Goal: Information Seeking & Learning: Learn about a topic

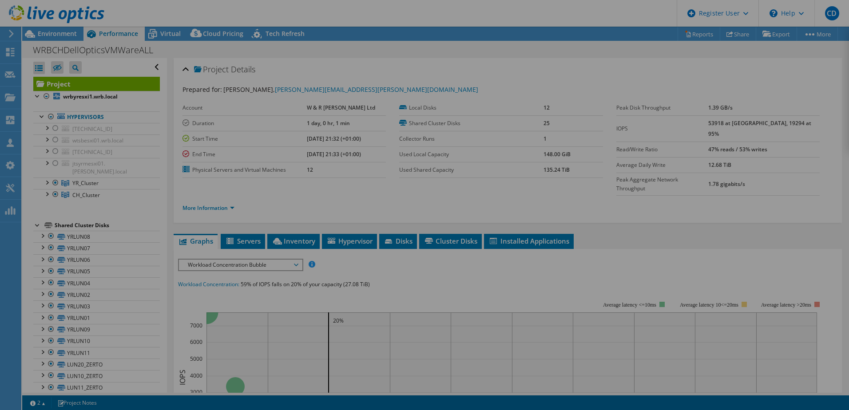
select select "USD"
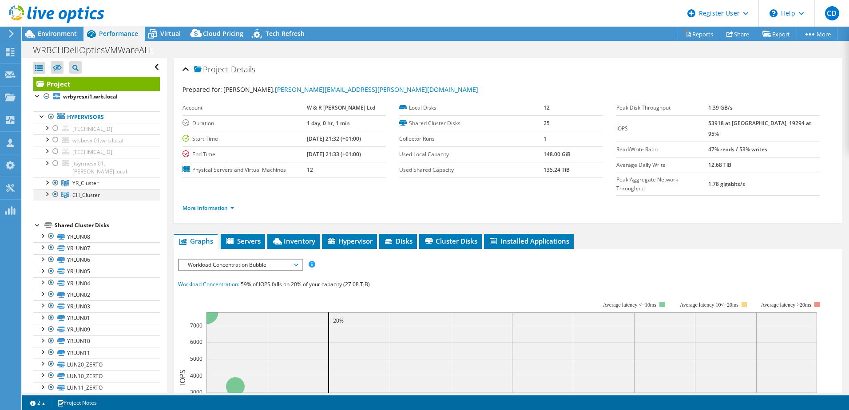
click at [56, 189] on div at bounding box center [55, 194] width 9 height 11
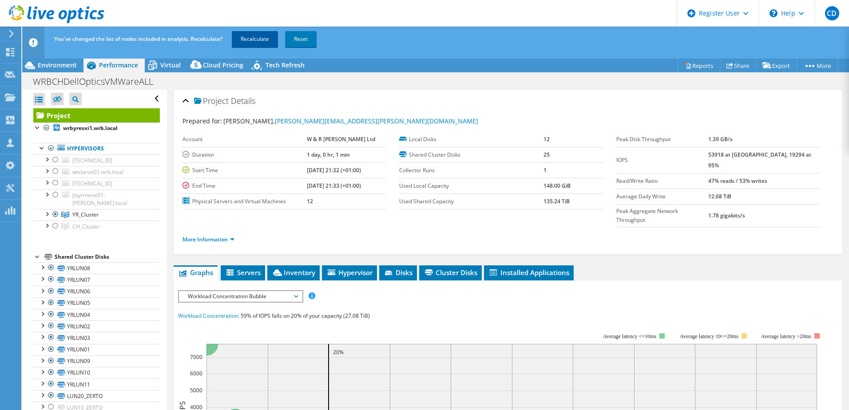
click at [255, 41] on link "Recalculate" at bounding box center [255, 39] width 46 height 16
click at [67, 12] on icon at bounding box center [56, 14] width 95 height 18
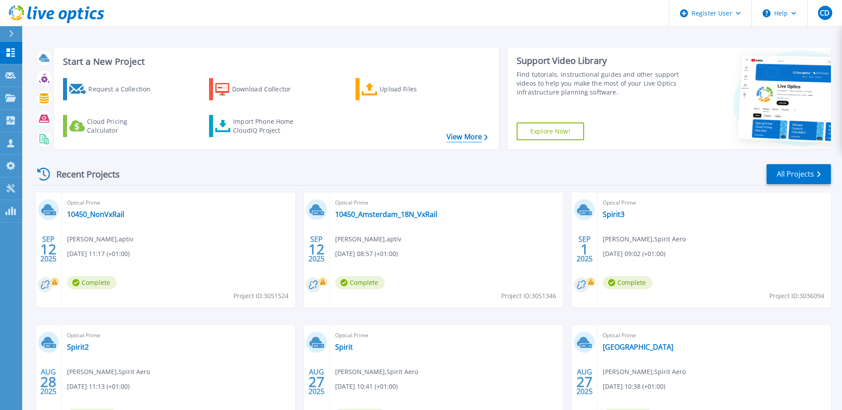
click at [468, 134] on link "View More" at bounding box center [467, 137] width 41 height 8
click at [793, 172] on link "All Projects" at bounding box center [799, 174] width 64 height 20
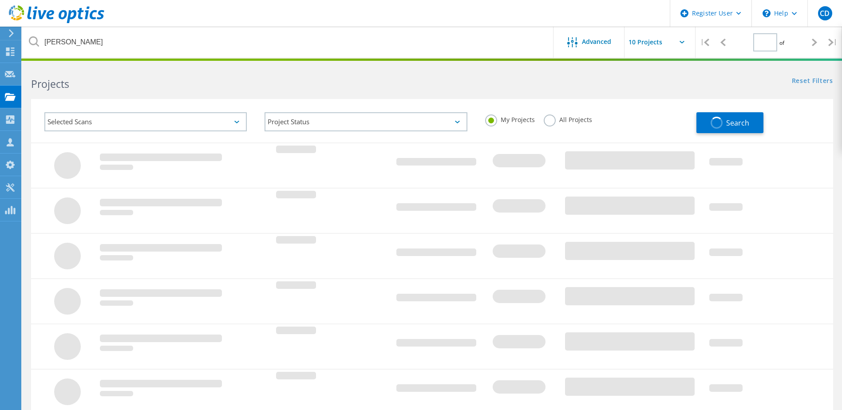
type input "1"
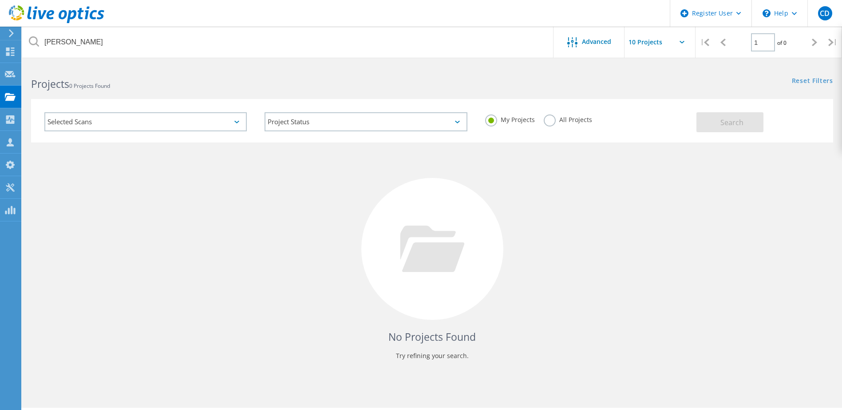
click at [551, 122] on label "All Projects" at bounding box center [568, 119] width 48 height 8
click at [0, 0] on input "All Projects" at bounding box center [0, 0] width 0 height 0
click at [720, 122] on button "Search" at bounding box center [730, 122] width 67 height 20
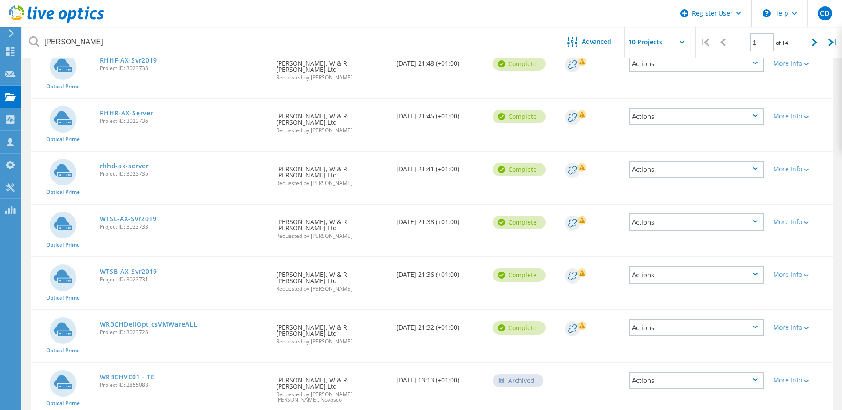
scroll to position [119, 0]
click at [165, 321] on link "WRBCHDellOpticsVMWareALL" at bounding box center [149, 324] width 98 height 6
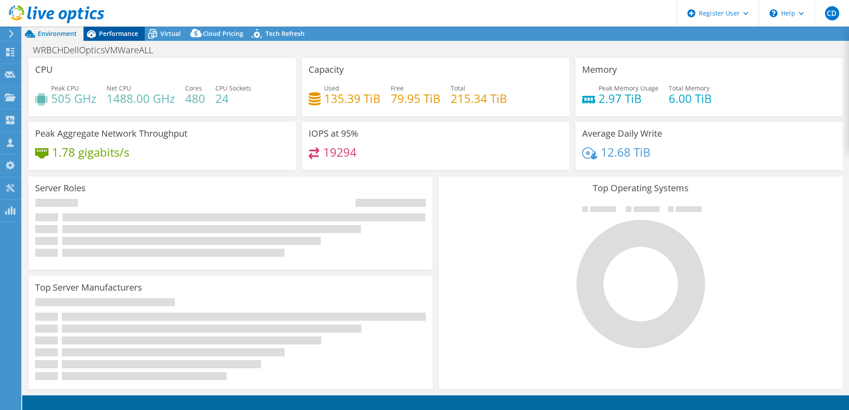
click at [127, 32] on span "Performance" at bounding box center [118, 33] width 39 height 8
select select "USD"
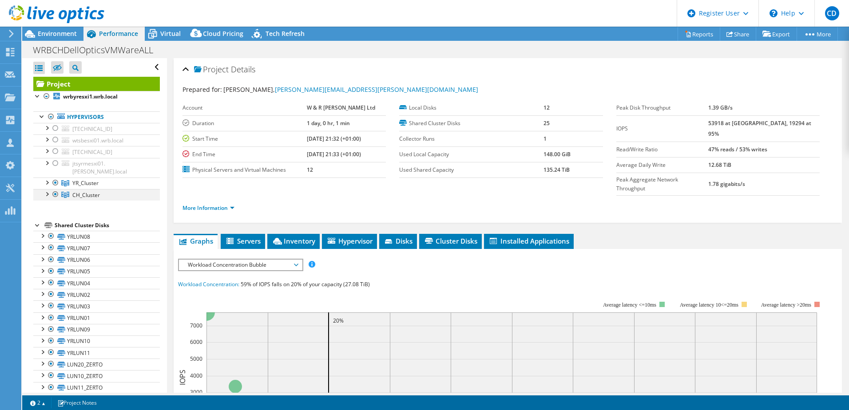
click at [52, 189] on div at bounding box center [55, 194] width 9 height 11
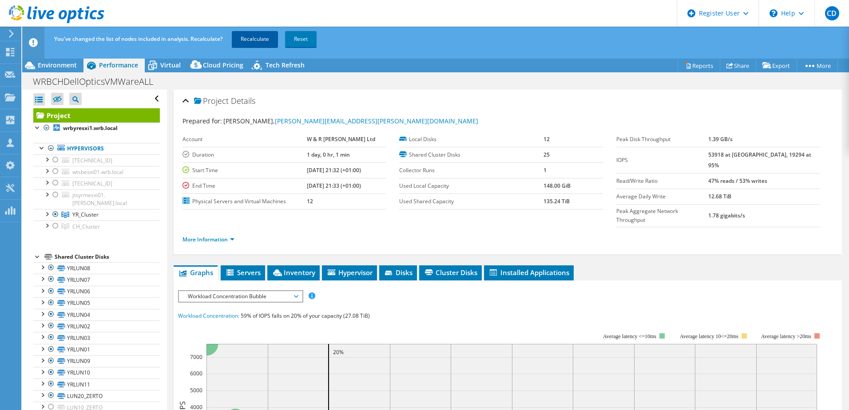
click at [261, 39] on link "Recalculate" at bounding box center [255, 39] width 46 height 16
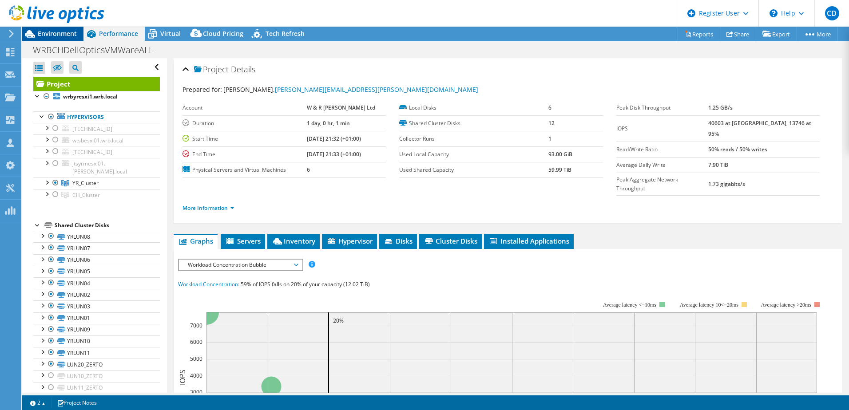
click at [47, 32] on span "Environment" at bounding box center [57, 33] width 39 height 8
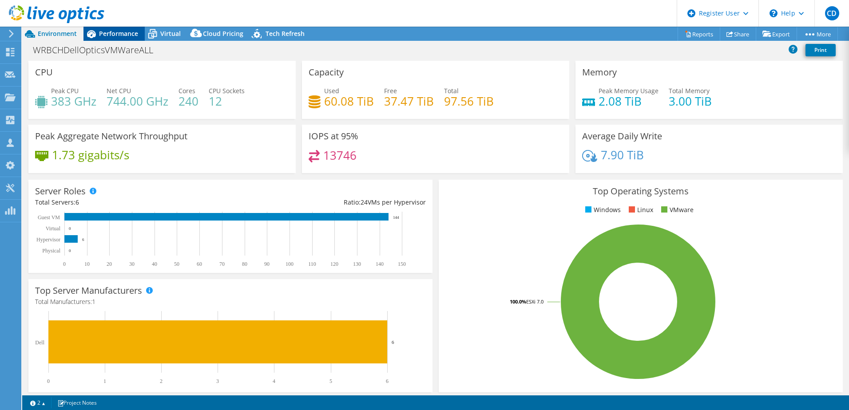
click at [119, 32] on span "Performance" at bounding box center [118, 33] width 39 height 8
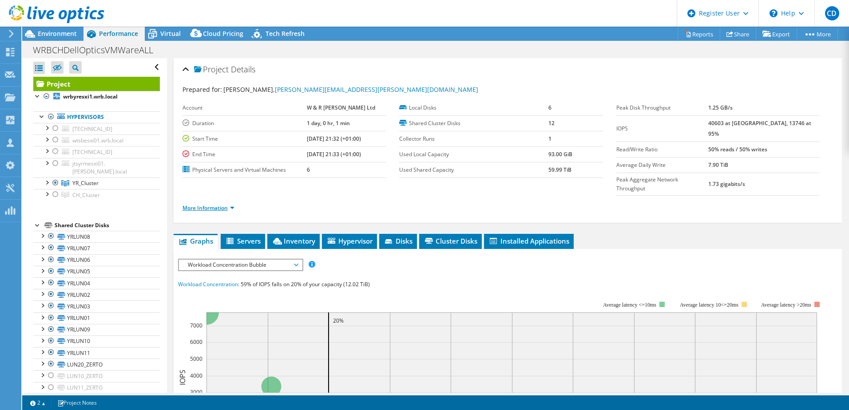
click at [221, 204] on link "More Information" at bounding box center [208, 208] width 52 height 8
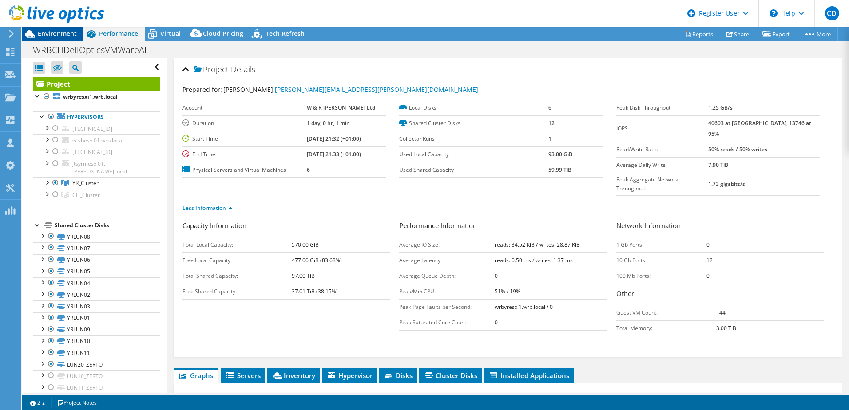
click at [51, 31] on span "Environment" at bounding box center [57, 33] width 39 height 8
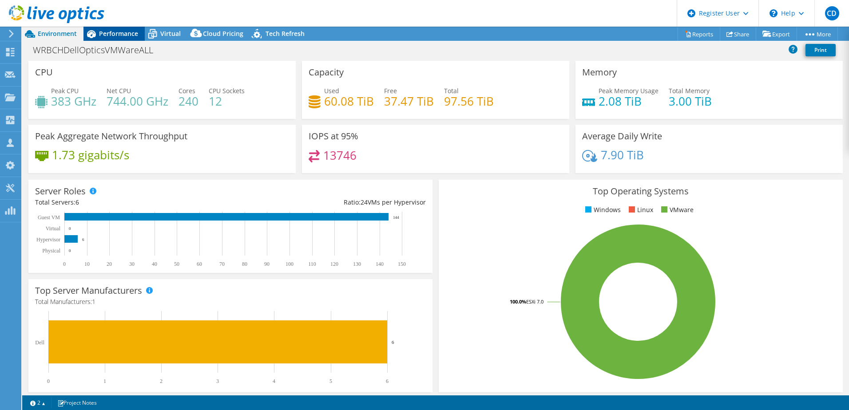
click at [129, 36] on span "Performance" at bounding box center [118, 33] width 39 height 8
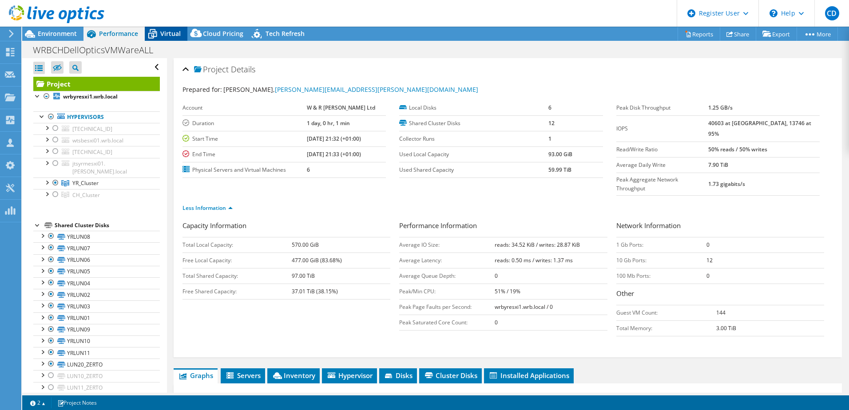
click at [166, 33] on span "Virtual" at bounding box center [170, 33] width 20 height 8
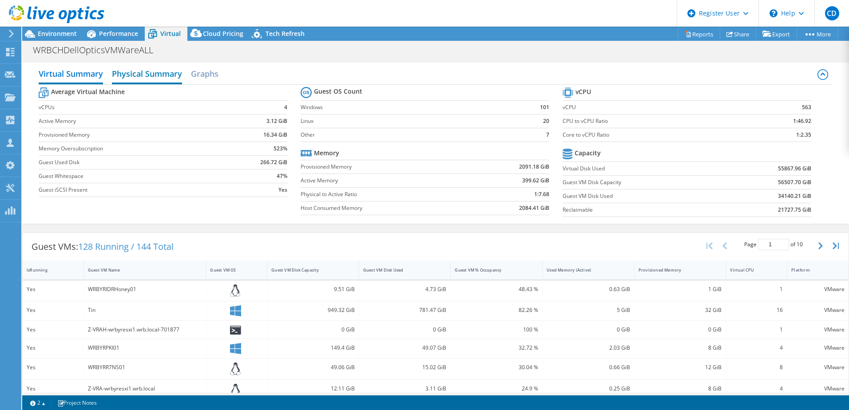
click at [128, 78] on h2 "Physical Summary" at bounding box center [147, 75] width 70 height 20
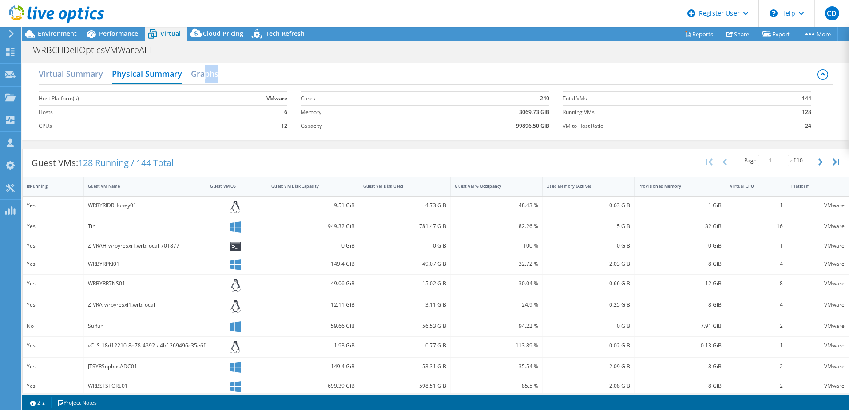
drag, startPoint x: 207, startPoint y: 74, endPoint x: 291, endPoint y: 66, distance: 83.8
click at [291, 66] on div "Virtual Summary Physical Summary Graphs" at bounding box center [436, 75] width 794 height 20
drag, startPoint x: 291, startPoint y: 66, endPoint x: 437, endPoint y: 64, distance: 146.1
click at [437, 64] on div "Virtual Summary Physical Summary Graphs Host Platform(s) VMware Hosts 6 CPUs 12…" at bounding box center [435, 101] width 827 height 77
click at [686, 32] on link "Reports" at bounding box center [699, 34] width 43 height 14
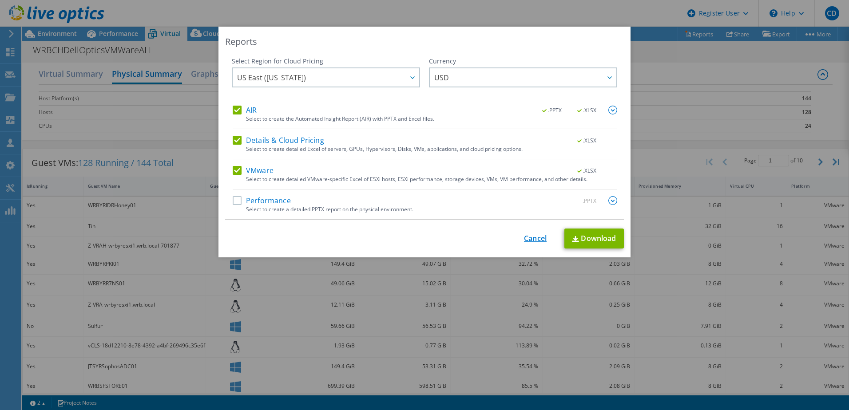
click at [527, 240] on link "Cancel" at bounding box center [535, 238] width 23 height 8
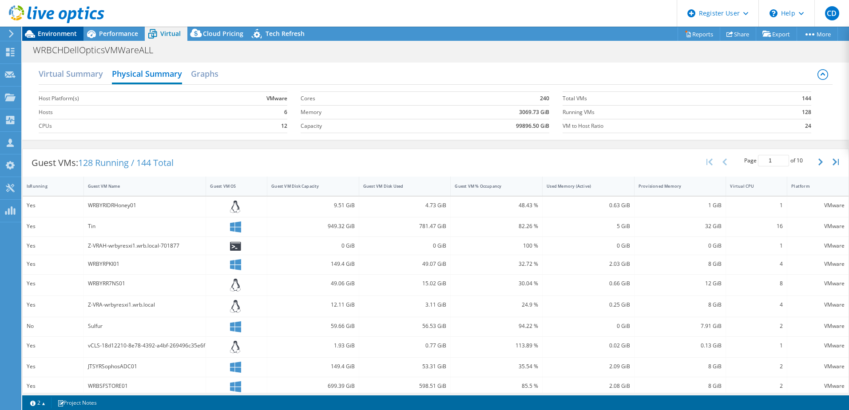
click at [63, 33] on span "Environment" at bounding box center [57, 33] width 39 height 8
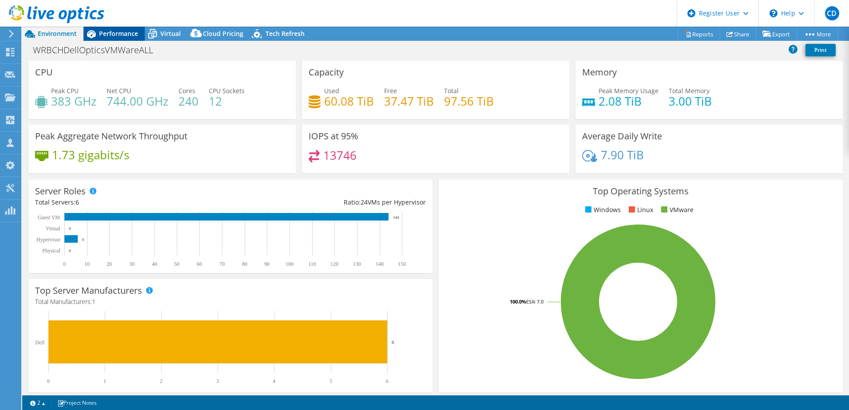
click at [121, 32] on span "Performance" at bounding box center [118, 33] width 39 height 8
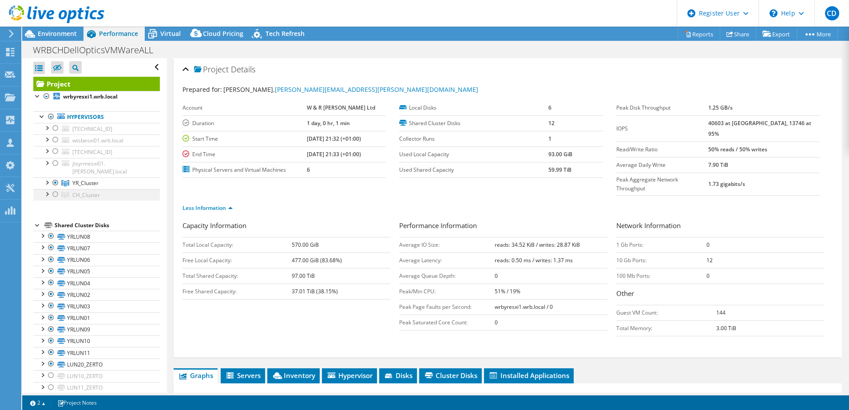
click at [54, 189] on div at bounding box center [55, 194] width 9 height 11
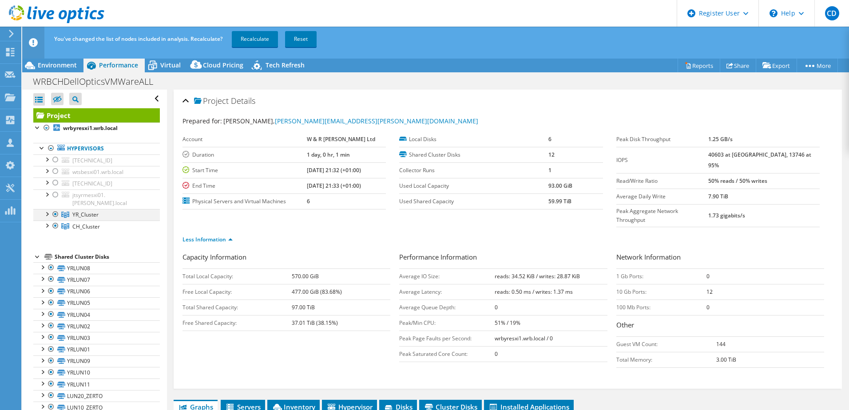
click at [55, 209] on div at bounding box center [55, 214] width 9 height 11
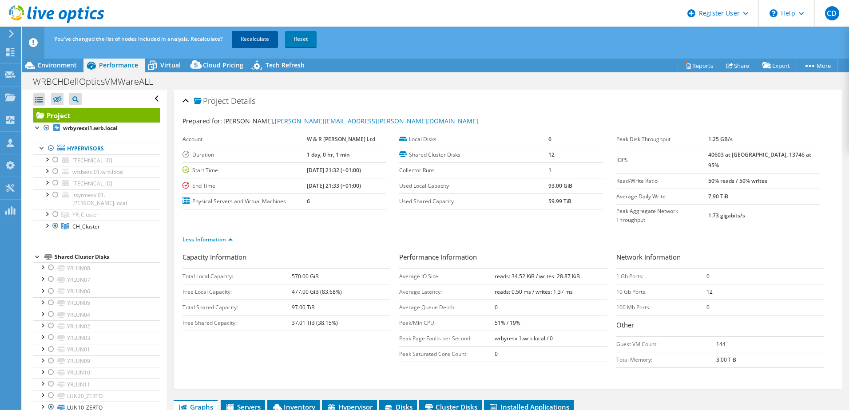
click at [252, 42] on link "Recalculate" at bounding box center [255, 39] width 46 height 16
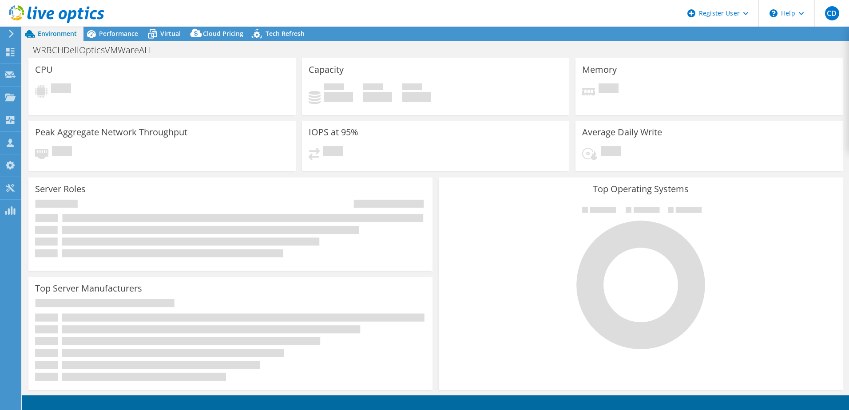
select select "USD"
